Goal: Information Seeking & Learning: Learn about a topic

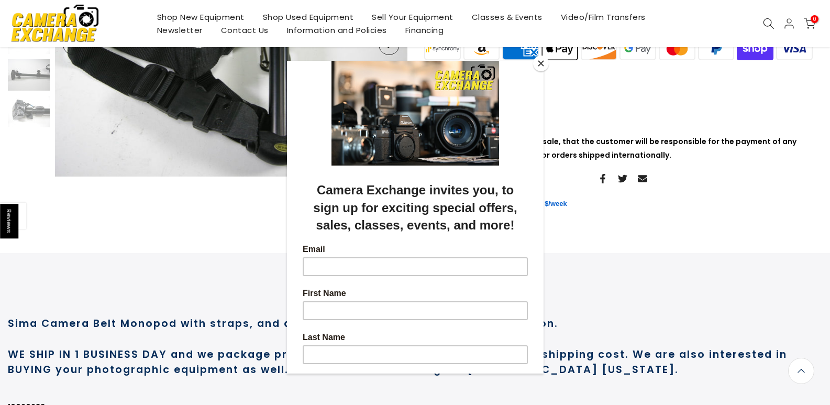
scroll to position [208, 0]
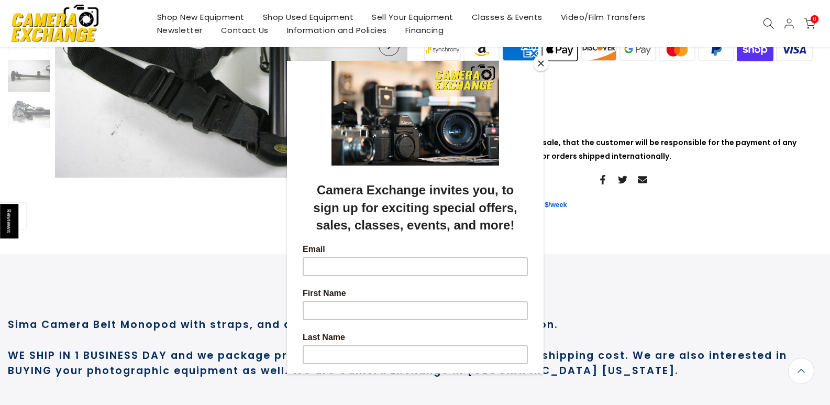
click at [530, 52] on div at bounding box center [415, 202] width 830 height 405
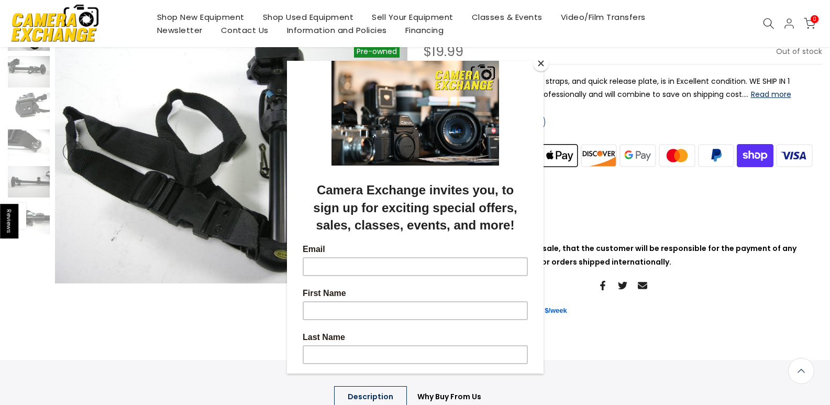
scroll to position [105, 0]
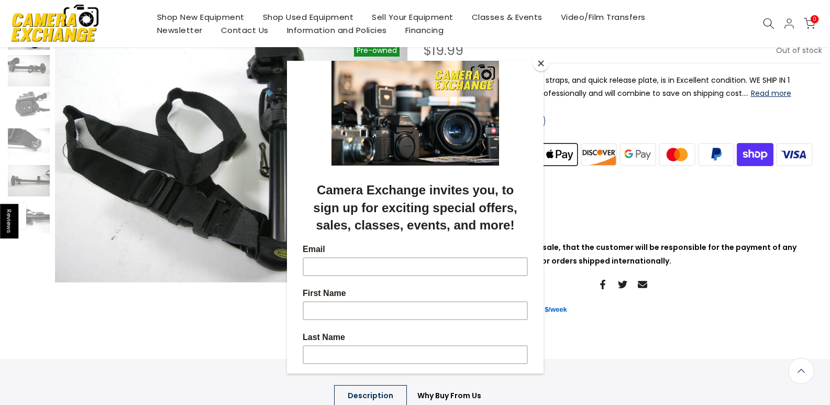
click at [542, 62] on button "Close" at bounding box center [541, 64] width 16 height 16
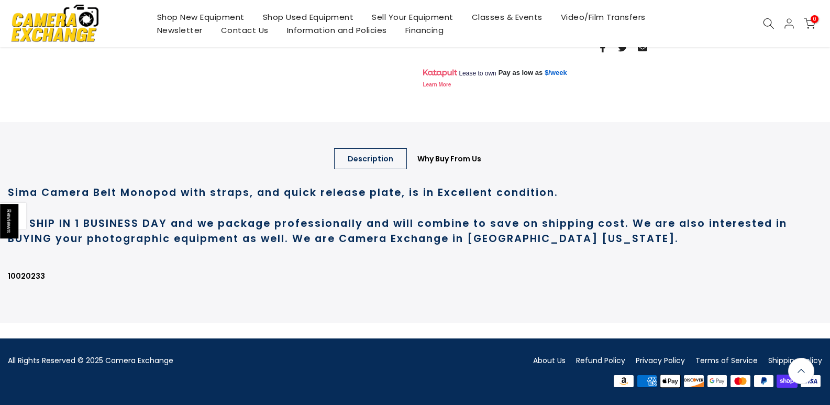
scroll to position [366, 0]
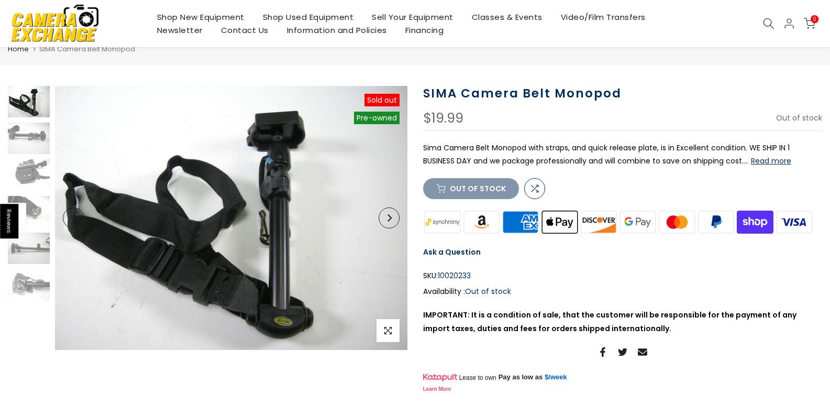
scroll to position [52, 0]
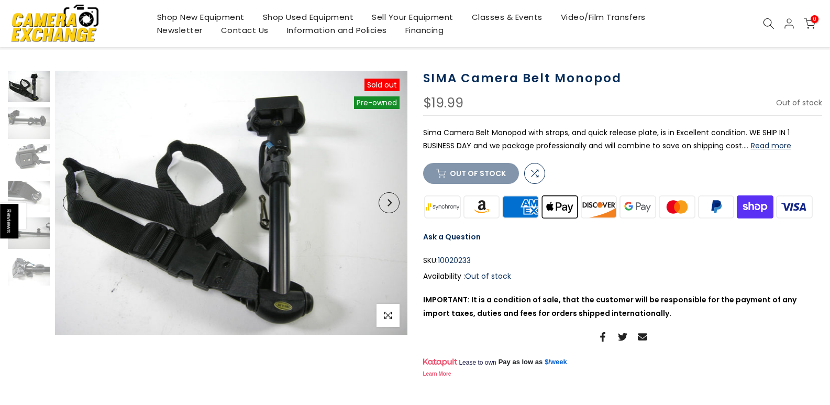
click at [389, 205] on icon "Next" at bounding box center [390, 202] width 4 height 7
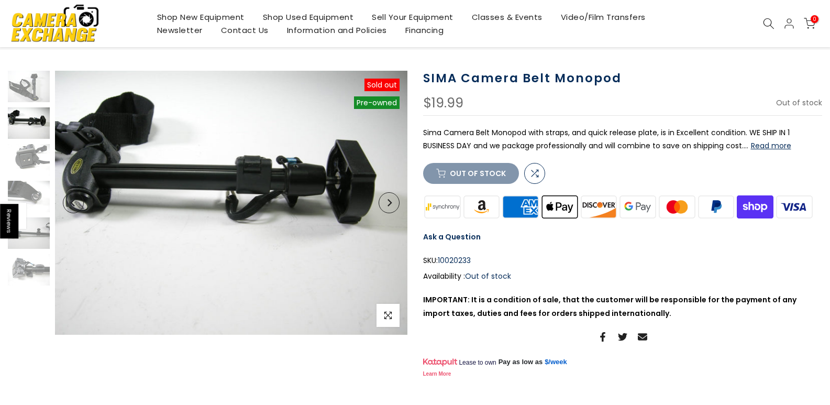
click at [389, 205] on icon "Next" at bounding box center [390, 202] width 4 height 7
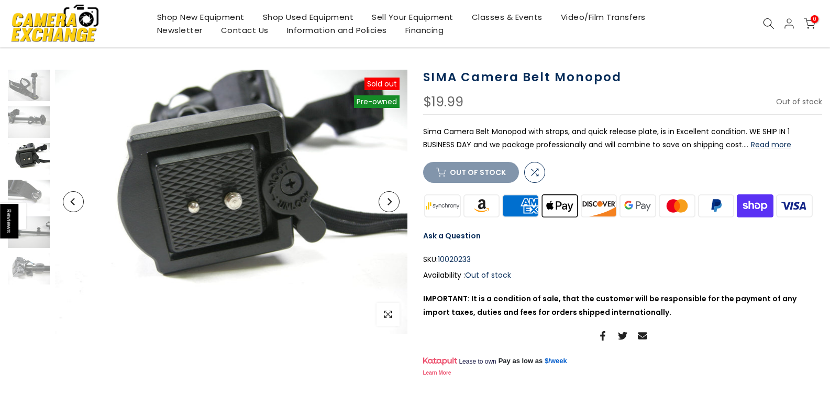
scroll to position [51, 0]
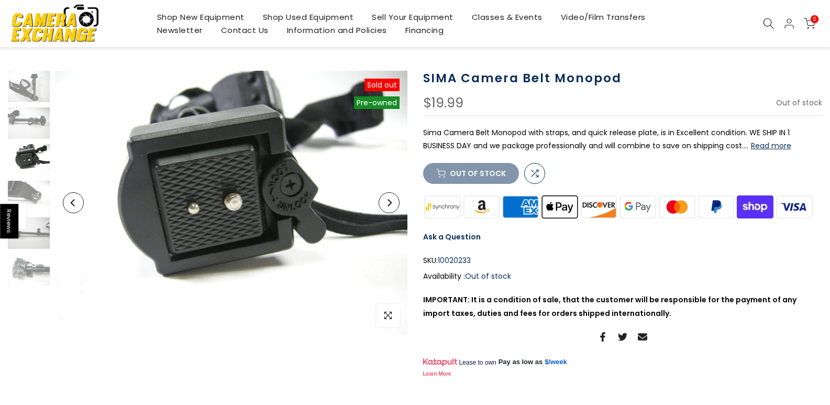
click at [389, 205] on icon "Next" at bounding box center [390, 202] width 4 height 7
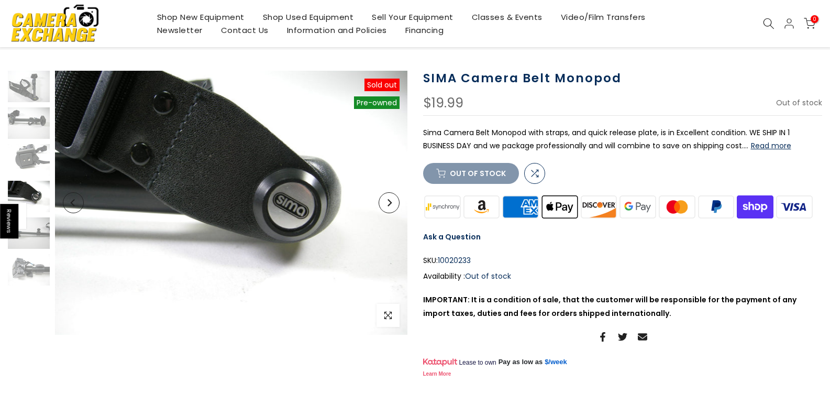
click at [389, 205] on icon "Next" at bounding box center [390, 202] width 4 height 7
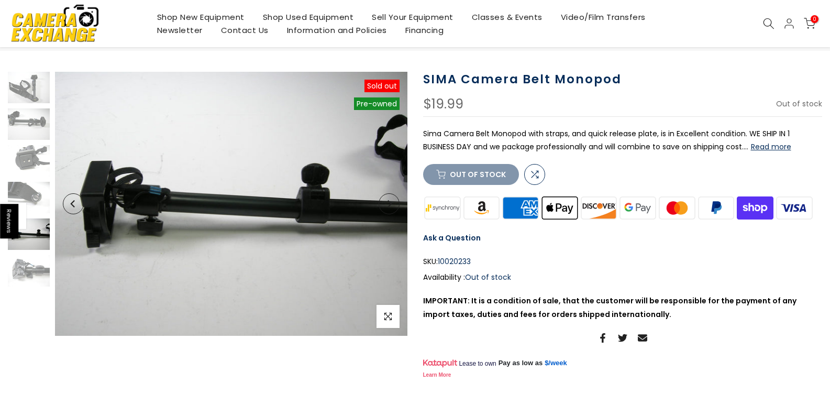
scroll to position [52, 0]
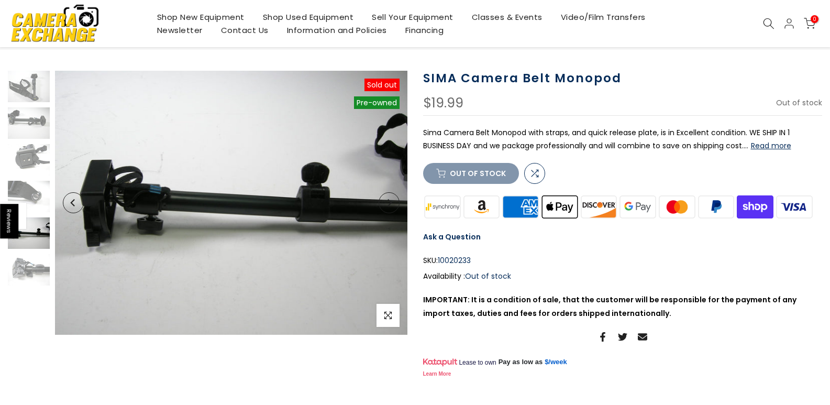
click at [389, 205] on icon "Next" at bounding box center [390, 202] width 4 height 7
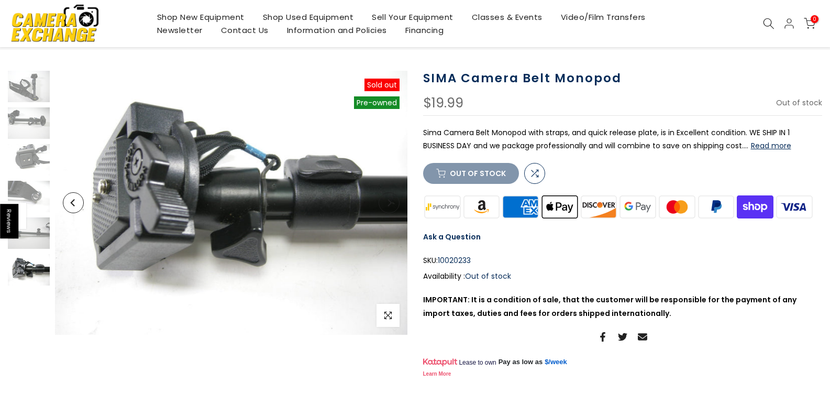
click at [389, 205] on icon "Next" at bounding box center [390, 202] width 4 height 7
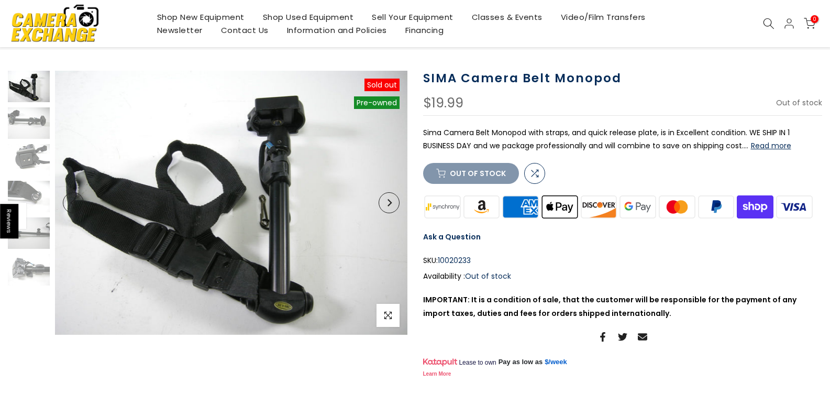
click at [776, 143] on button "Read more" at bounding box center [771, 145] width 40 height 9
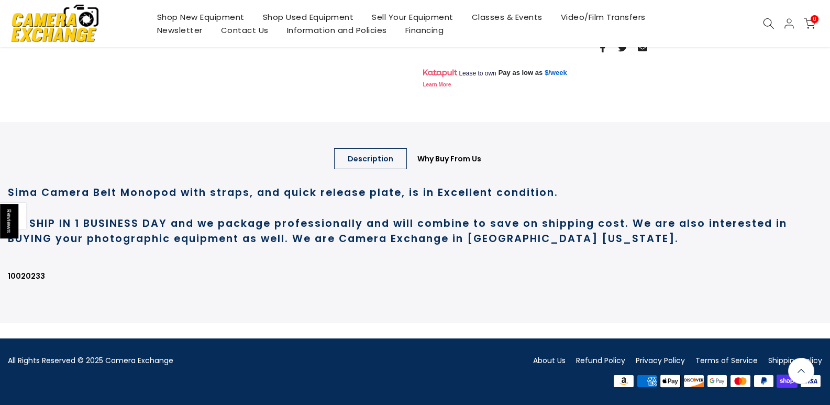
scroll to position [375, 0]
